Goal: Communication & Community: Answer question/provide support

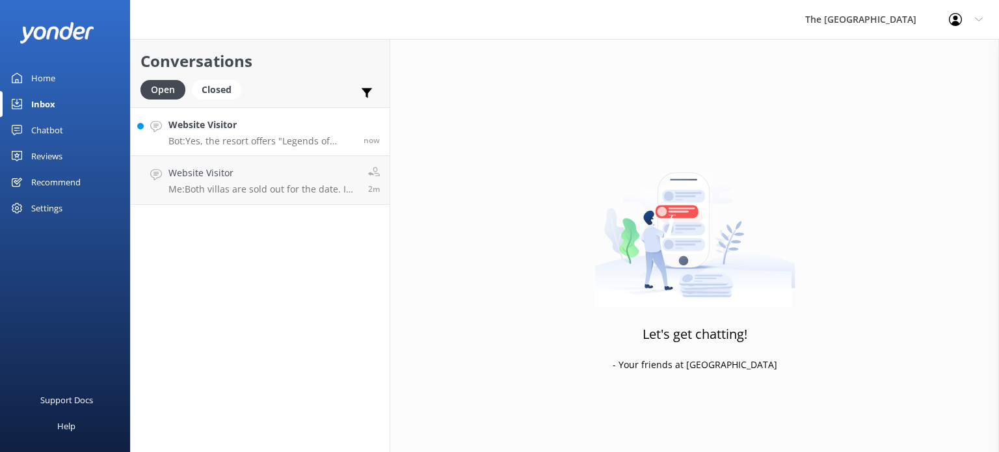
click at [263, 138] on p "Bot: Yes, the resort offers "Legends of Polynesia" Island Night Umu Feast & Dru…" at bounding box center [260, 141] width 185 height 12
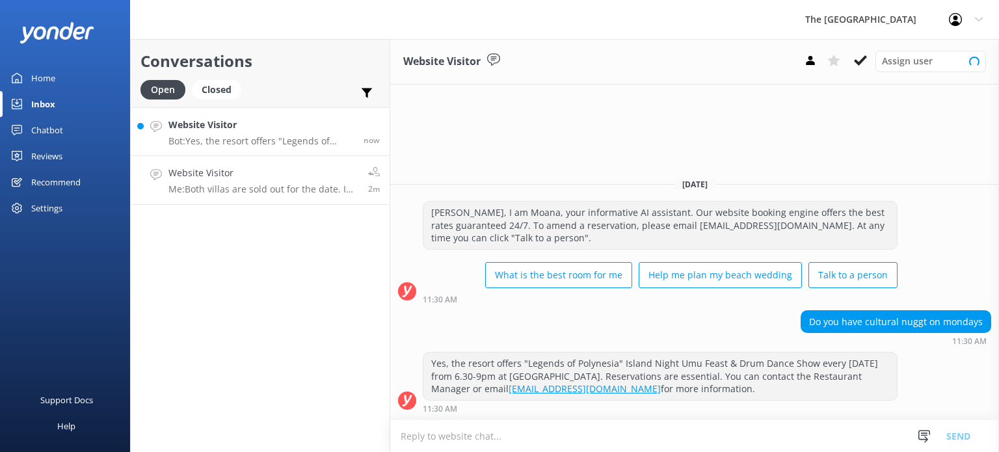
click at [234, 194] on p "Me: Both villas are sold out for the date. I can recommend our 3-Bedroom Beachs…" at bounding box center [263, 189] width 190 height 12
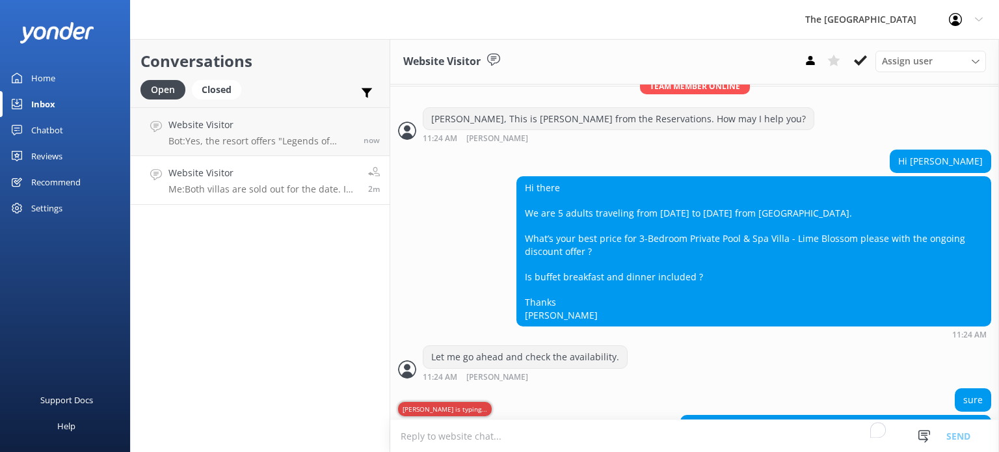
scroll to position [662, 0]
